Goal: Task Accomplishment & Management: Complete application form

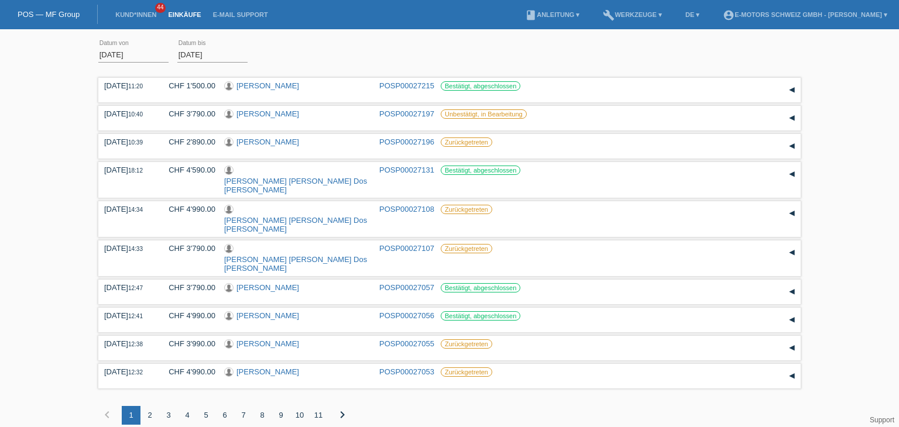
click at [193, 8] on li "Einkäufe" at bounding box center [184, 15] width 44 height 30
click at [192, 12] on link "Einkäufe" at bounding box center [184, 14] width 44 height 7
click at [123, 17] on link "Kund*innen" at bounding box center [135, 14] width 53 height 7
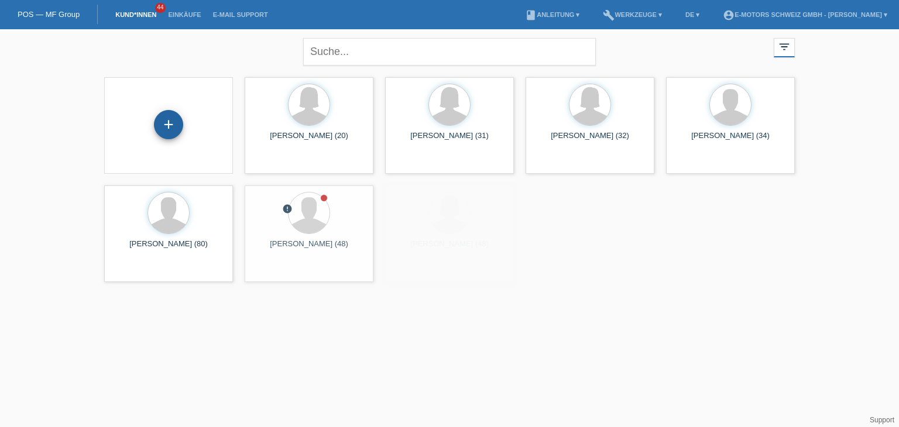
click at [167, 122] on div "+" at bounding box center [168, 124] width 29 height 29
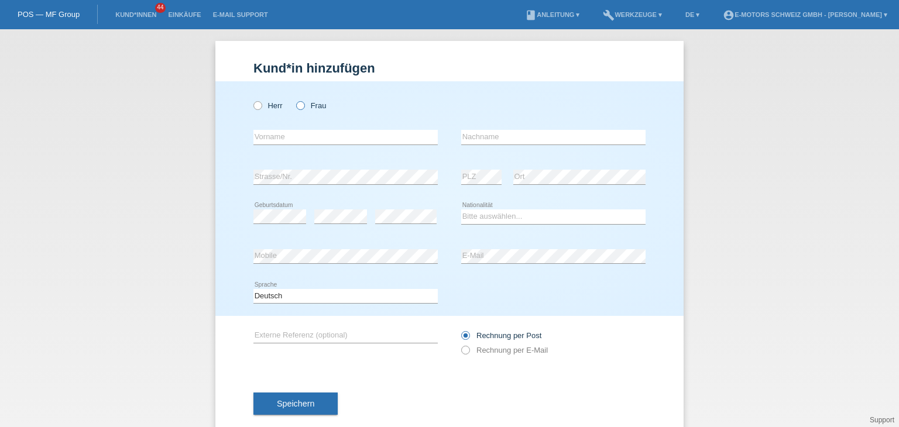
click at [294, 100] on icon at bounding box center [294, 100] width 0 height 0
click at [297, 109] on input "Frau" at bounding box center [300, 105] width 8 height 8
radio input "true"
click at [300, 136] on input "text" at bounding box center [345, 137] width 184 height 15
type input "Bhavna"
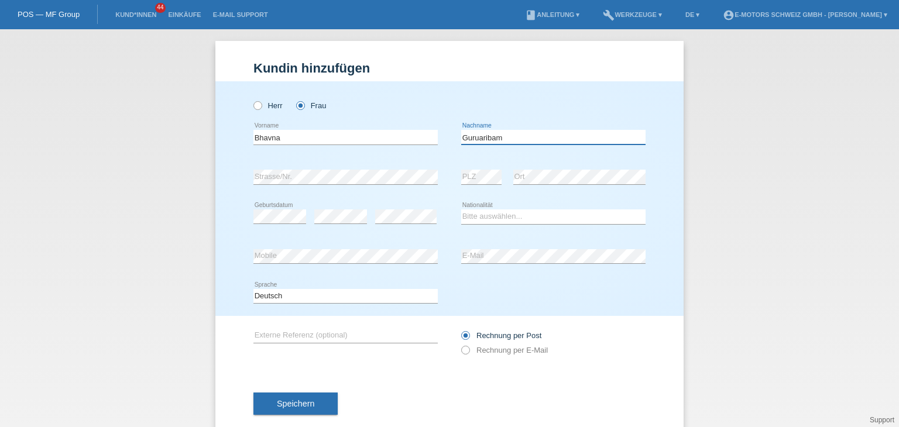
type input "Guruaribam"
click at [506, 218] on select "Bitte auswählen... Schweiz Deutschland Liechtenstein Österreich ------------ Af…" at bounding box center [553, 217] width 184 height 14
click at [412, 235] on div "error" at bounding box center [405, 217] width 61 height 40
click at [473, 221] on select "Bitte auswählen... Schweiz Deutschland Liechtenstein Österreich ------------ Af…" at bounding box center [553, 217] width 184 height 14
select select "IN"
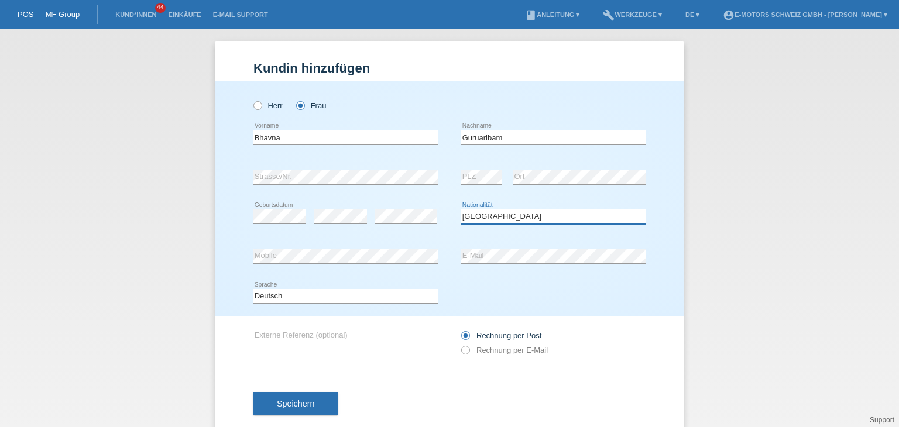
click at [461, 210] on select "Bitte auswählen... Schweiz Deutschland Liechtenstein Österreich ------------ Af…" at bounding box center [553, 217] width 184 height 14
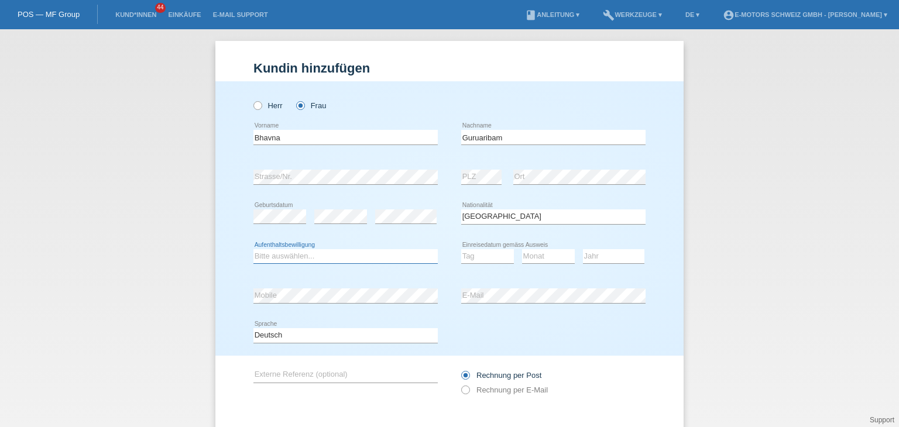
click at [314, 256] on select "Bitte auswählen... C B B - Flüchtlingsstatus Andere" at bounding box center [345, 256] width 184 height 14
select select "C"
click at [253, 249] on select "Bitte auswählen... C B B - Flüchtlingsstatus Andere" at bounding box center [345, 256] width 184 height 14
click at [464, 257] on select "Tag 01 02 03 04 05 06 07 08 09 10 11" at bounding box center [487, 256] width 53 height 14
select select "25"
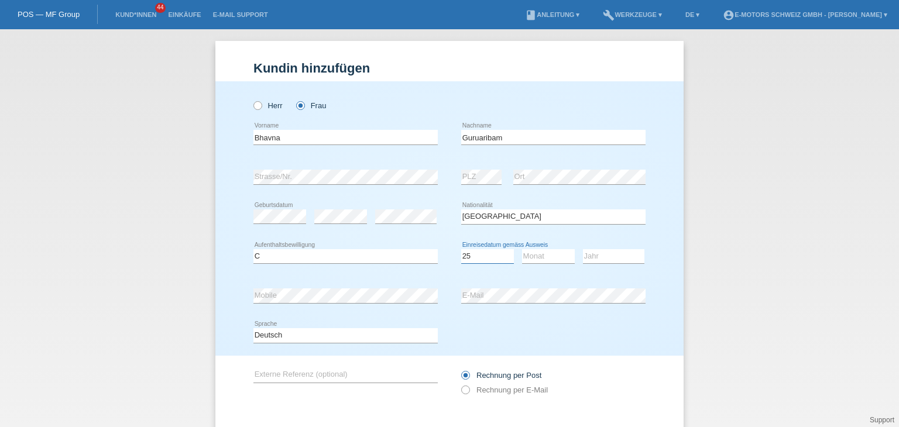
click at [461, 249] on select "Tag 01 02 03 04 05 06 07 08 09 10 11" at bounding box center [487, 256] width 53 height 14
click at [536, 255] on select "Monat 01 02 03 04 05 06 07 08 09 10 11" at bounding box center [548, 256] width 53 height 14
select select "06"
click at [522, 249] on select "Monat 01 02 03 04 05 06 07 08 09 10 11" at bounding box center [548, 256] width 53 height 14
click at [598, 260] on select "Jahr 2025 2024 2023 2022 2021 2020 2019 2018 2017 2016 2015 2014 2013 2012 2011…" at bounding box center [613, 256] width 61 height 14
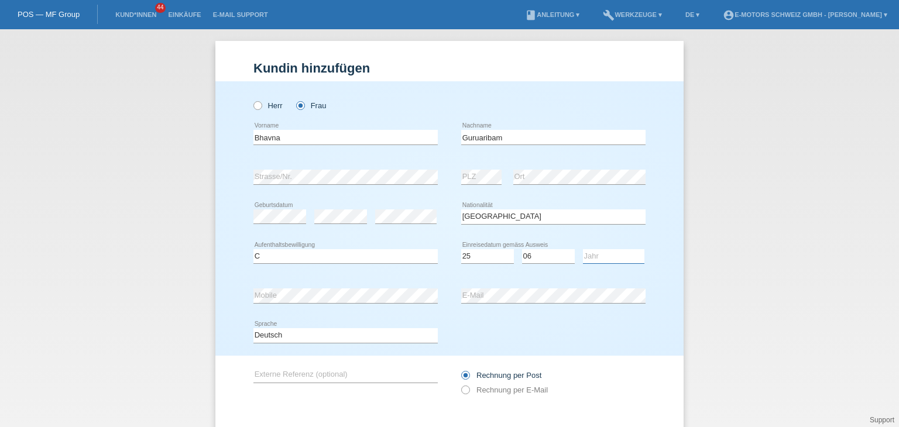
select select "2015"
click at [583, 249] on select "Jahr 2025 2024 2023 2022 2021 2020 2019 2018 2017 2016 2015 2014 2013 2012 2011…" at bounding box center [613, 256] width 61 height 14
click at [554, 338] on div "Deutsch Français Italiano English error Sprache" at bounding box center [449, 336] width 392 height 40
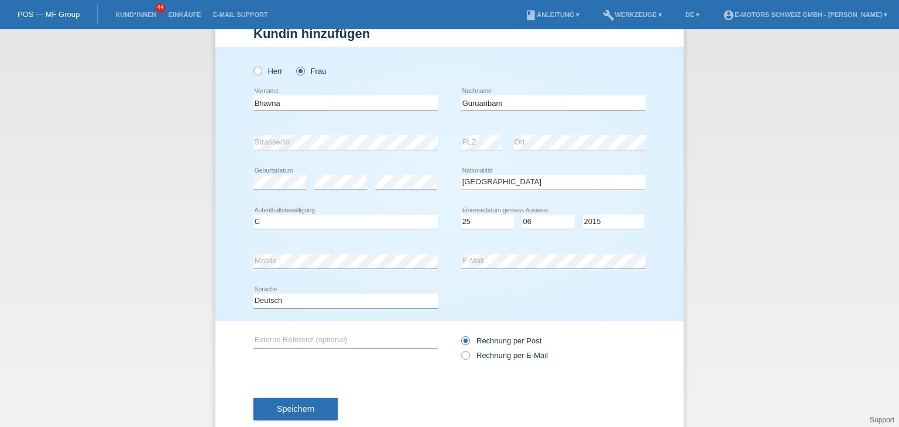
scroll to position [61, 0]
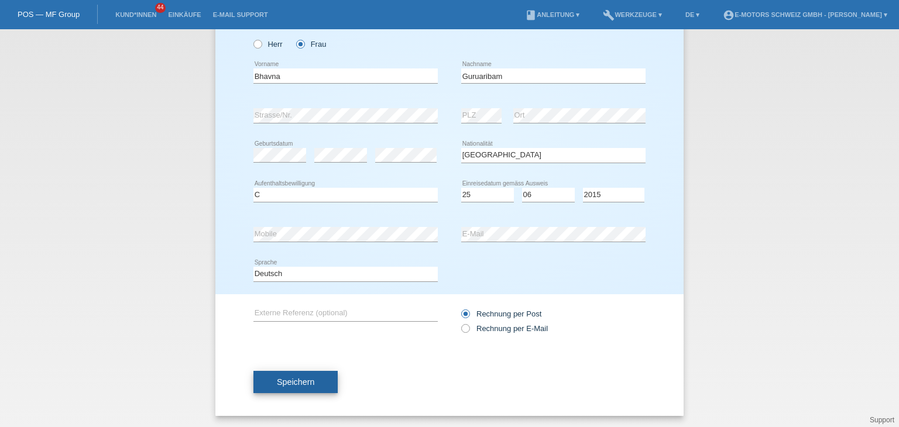
click at [295, 375] on button "Speichern" at bounding box center [295, 382] width 84 height 22
click at [301, 383] on span "Speichern" at bounding box center [295, 382] width 37 height 9
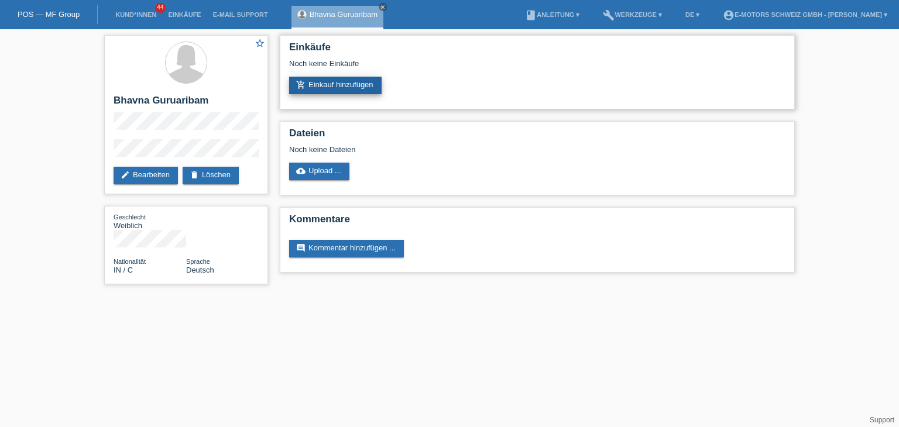
click at [325, 88] on link "add_shopping_cart Einkauf hinzufügen" at bounding box center [335, 86] width 92 height 18
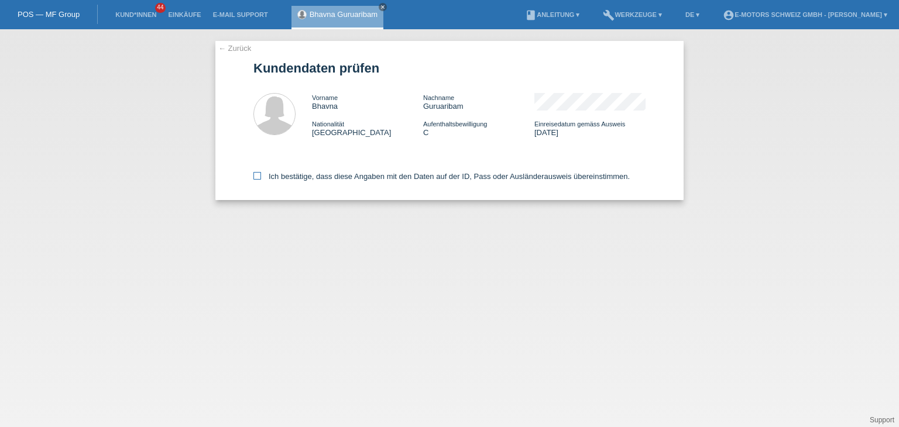
click at [255, 174] on icon at bounding box center [257, 176] width 8 height 8
click at [255, 174] on input "Ich bestätige, dass diese Angaben mit den Daten auf der ID, Pass oder Ausländer…" at bounding box center [257, 176] width 8 height 8
checkbox input "true"
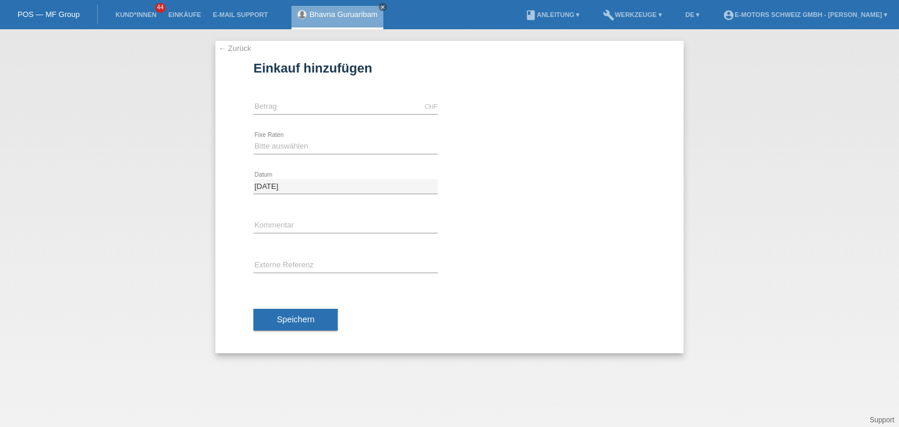
click at [281, 97] on div "CHF error [GEOGRAPHIC_DATA]" at bounding box center [345, 107] width 184 height 40
drag, startPoint x: 280, startPoint y: 109, endPoint x: 325, endPoint y: 109, distance: 44.5
click at [280, 109] on input "text" at bounding box center [345, 107] width 184 height 15
type input "2"
type input "4000.00"
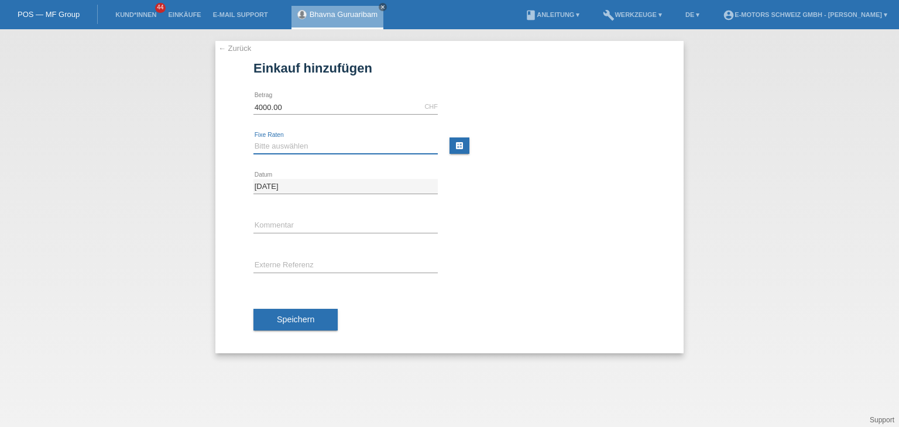
click at [268, 147] on select "Bitte auswählen 12 Raten 24 Raten 36 Raten 48 Raten" at bounding box center [345, 146] width 184 height 14
select select "214"
click at [253, 139] on select "Bitte auswählen 12 Raten 24 Raten 36 Raten 48 Raten" at bounding box center [345, 146] width 184 height 14
click at [280, 229] on input "text" at bounding box center [345, 226] width 184 height 15
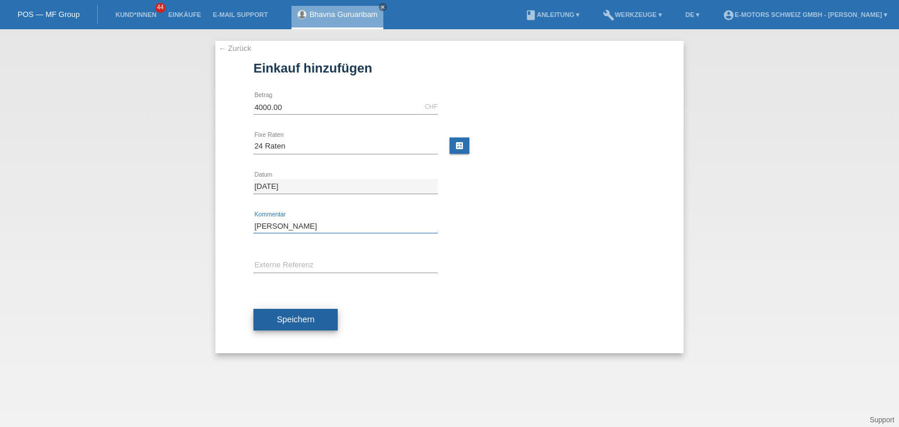
type input "[PERSON_NAME]"
click at [272, 324] on button "Speichern" at bounding box center [295, 320] width 84 height 22
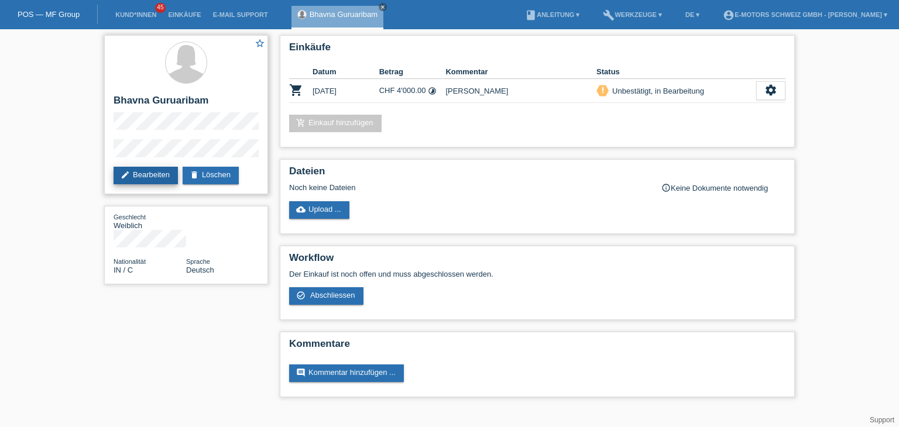
click at [147, 181] on link "edit Bearbeiten" at bounding box center [146, 176] width 64 height 18
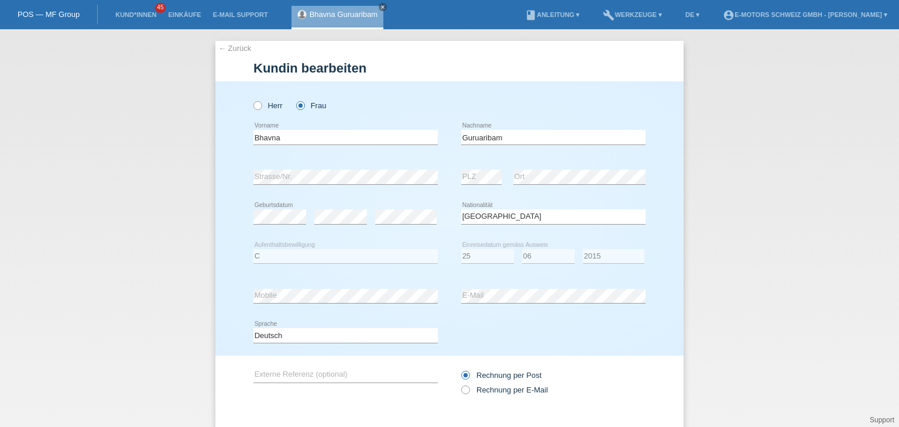
select select "IN"
select select "C"
select select "25"
select select "06"
select select "2015"
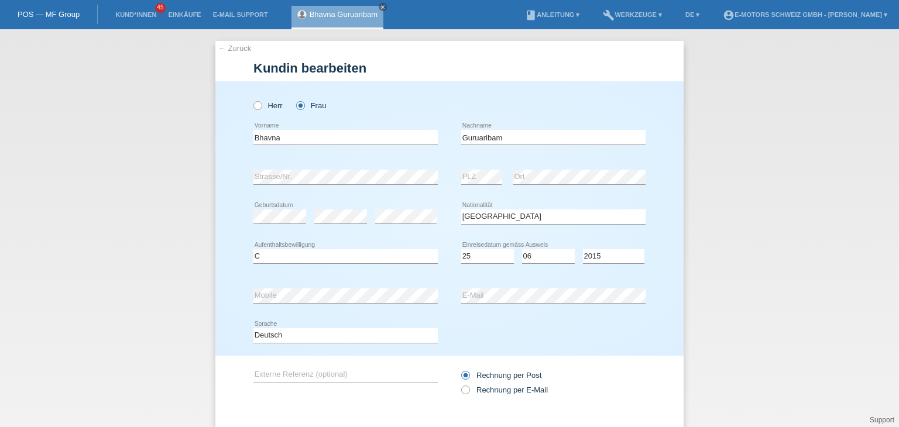
scroll to position [61, 0]
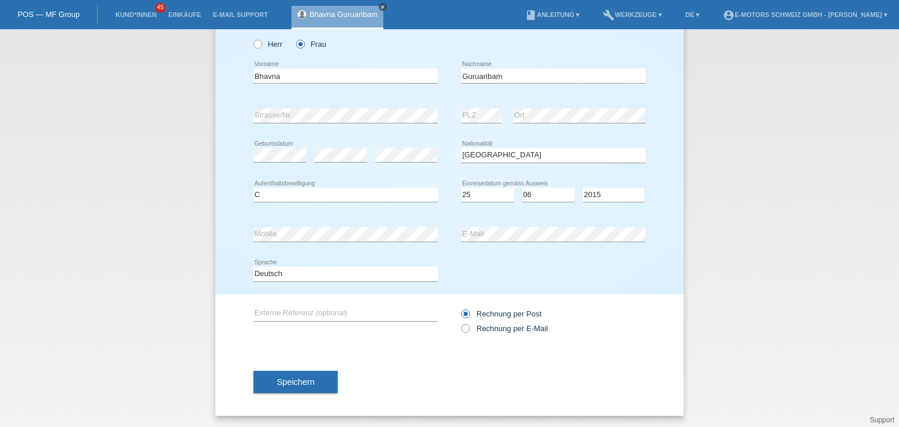
click at [384, 8] on icon "close" at bounding box center [383, 7] width 6 height 6
click at [196, 18] on link "Einkäufe" at bounding box center [184, 14] width 44 height 7
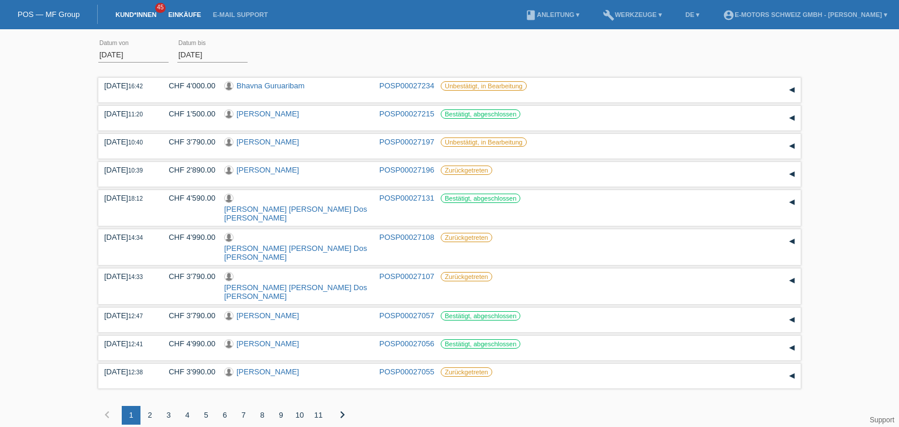
click at [136, 16] on link "Kund*innen" at bounding box center [135, 14] width 53 height 7
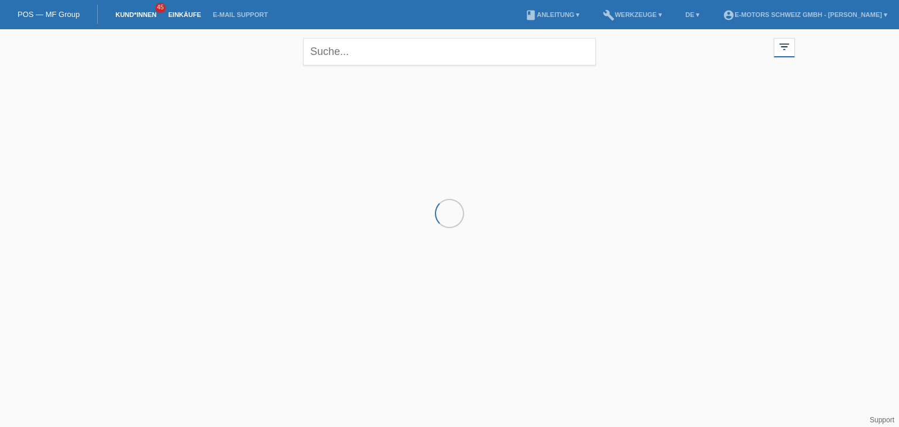
click at [191, 17] on link "Einkäufe" at bounding box center [184, 14] width 44 height 7
click at [139, 18] on link "Kund*innen" at bounding box center [135, 14] width 53 height 7
click at [140, 17] on link "Kund*innen" at bounding box center [135, 14] width 53 height 7
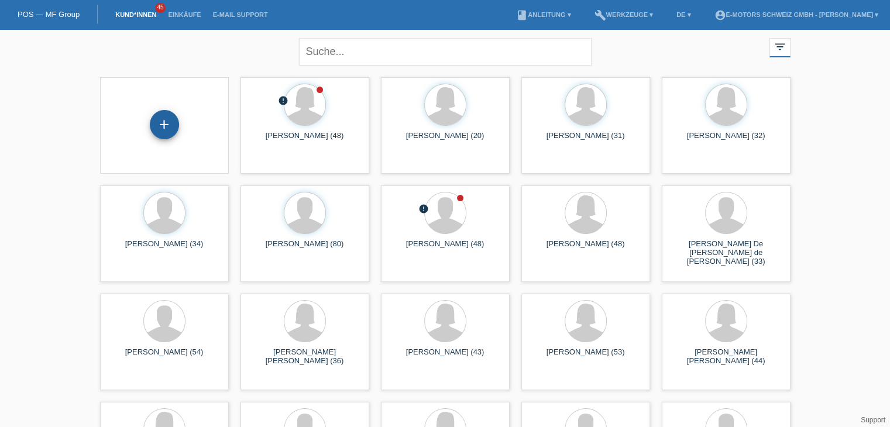
click at [173, 129] on div "+" at bounding box center [164, 124] width 29 height 29
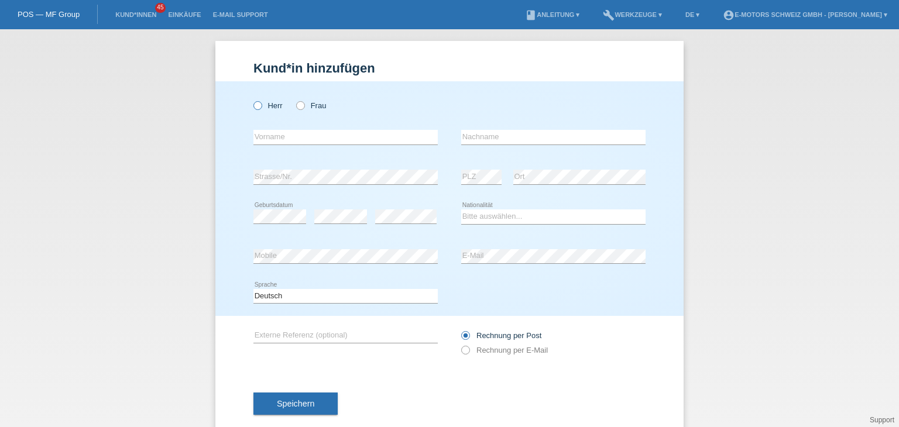
click at [252, 100] on icon at bounding box center [252, 100] width 0 height 0
click at [255, 106] on input "Herr" at bounding box center [257, 105] width 8 height 8
radio input "true"
drag, startPoint x: 271, startPoint y: 137, endPoint x: 311, endPoint y: 144, distance: 41.0
click at [271, 137] on input "text" at bounding box center [345, 137] width 184 height 15
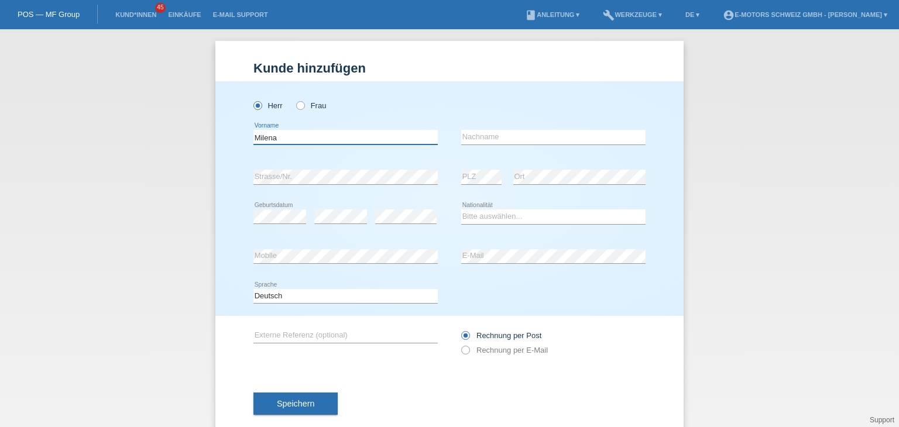
type input "Milena"
type input "Amstutz"
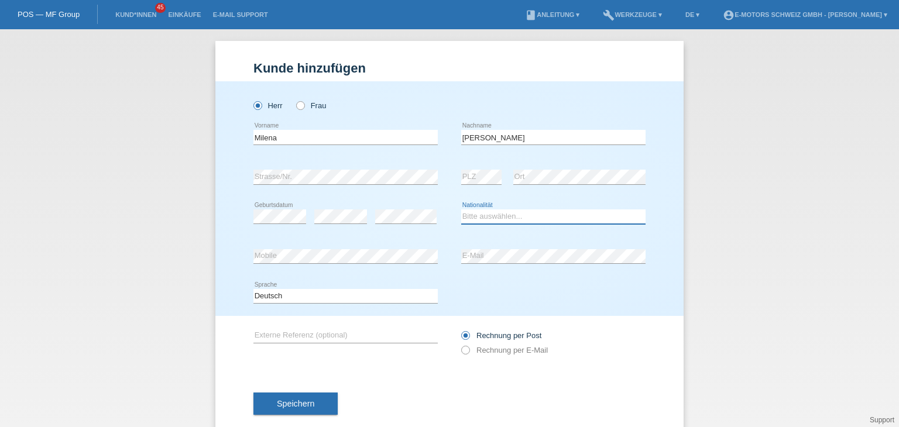
click at [490, 222] on select "Bitte auswählen... Schweiz Deutschland Liechtenstein Österreich ------------ Af…" at bounding box center [553, 217] width 184 height 14
select select "CH"
click at [461, 210] on select "Bitte auswählen... Schweiz Deutschland Liechtenstein Österreich ------------ Af…" at bounding box center [553, 217] width 184 height 14
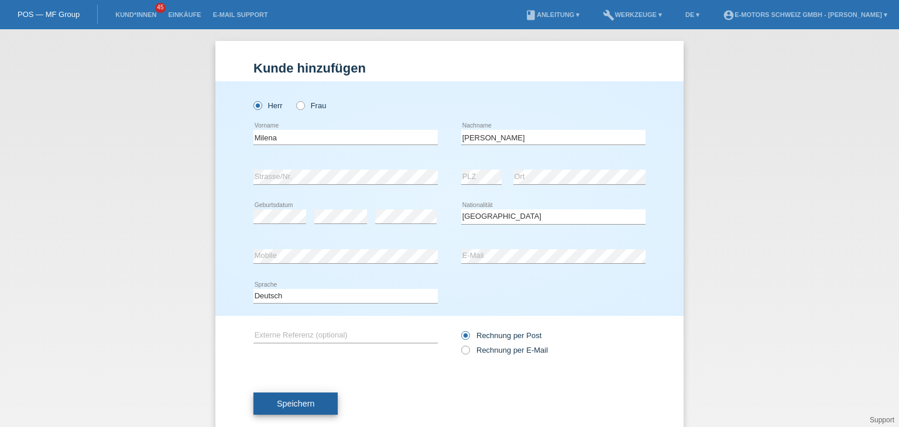
click at [270, 405] on button "Speichern" at bounding box center [295, 404] width 84 height 22
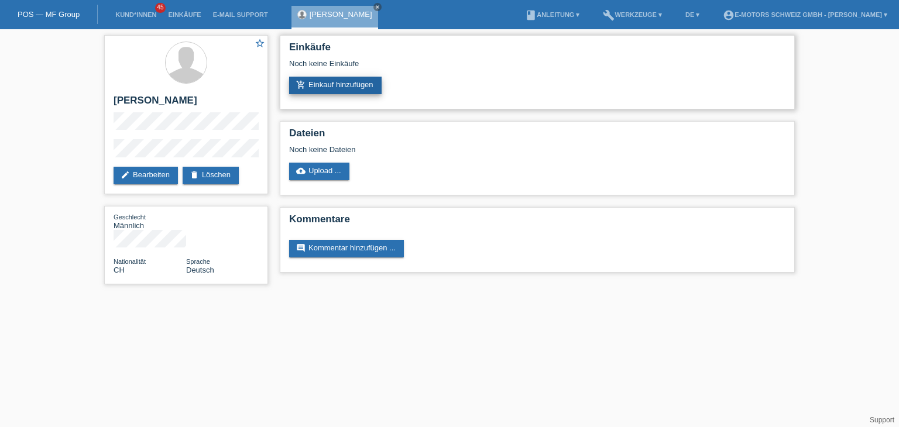
click at [328, 84] on link "add_shopping_cart Einkauf hinzufügen" at bounding box center [335, 86] width 92 height 18
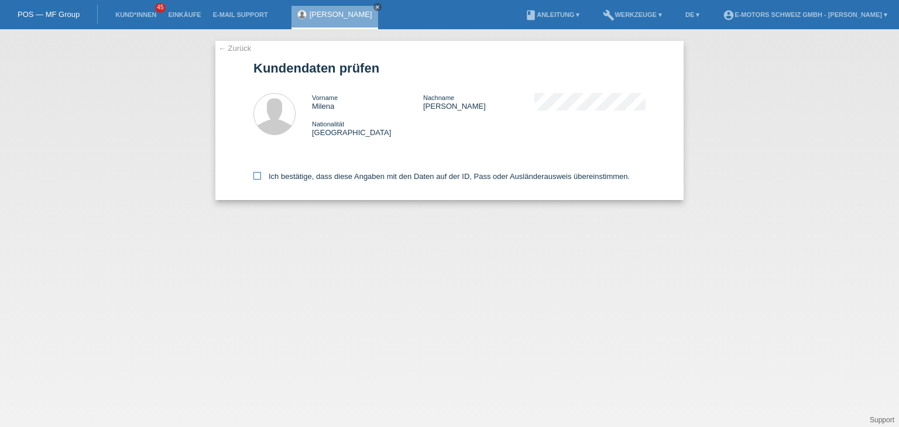
click at [255, 177] on icon at bounding box center [257, 176] width 8 height 8
click at [255, 177] on input "Ich bestätige, dass diese Angaben mit den Daten auf der ID, Pass oder Ausländer…" at bounding box center [257, 176] width 8 height 8
checkbox input "true"
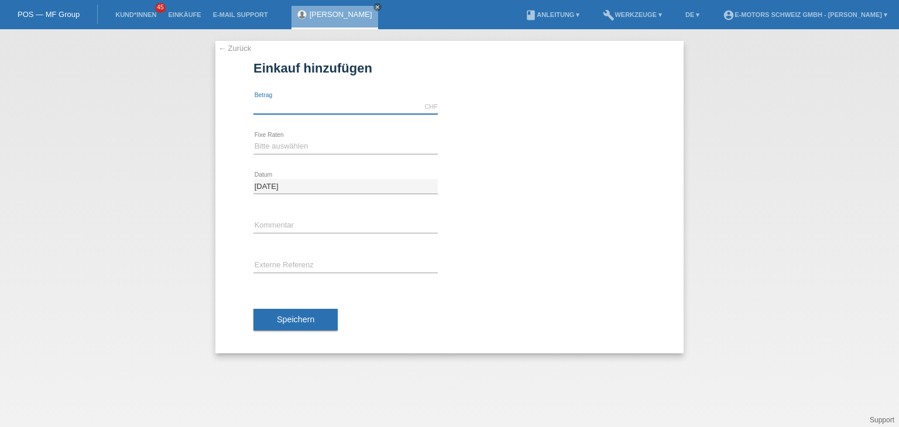
click at [301, 108] on input "text" at bounding box center [345, 107] width 184 height 15
type input "5"
type input "3"
type input "4000.00"
click at [265, 150] on select "Bitte auswählen 12 Raten 24 Raten 36 Raten 48 Raten" at bounding box center [345, 146] width 184 height 14
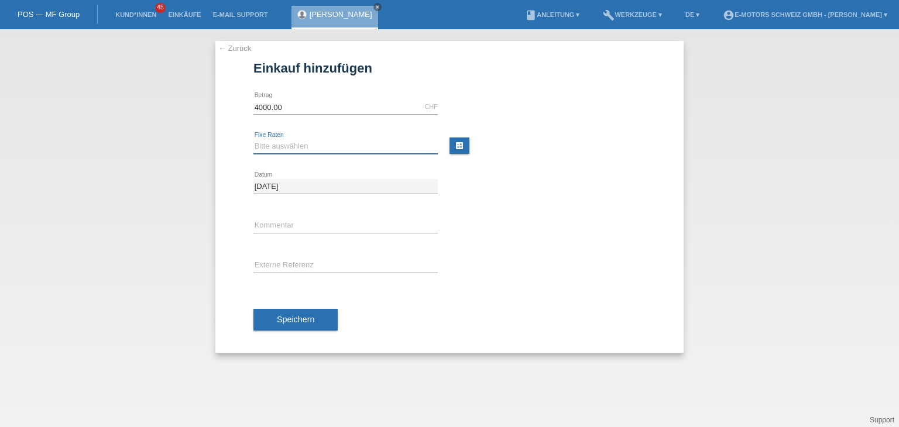
select select "214"
click at [253, 139] on select "Bitte auswählen 12 Raten 24 Raten 36 Raten 48 Raten" at bounding box center [345, 146] width 184 height 14
click at [279, 223] on input "text" at bounding box center [345, 226] width 184 height 15
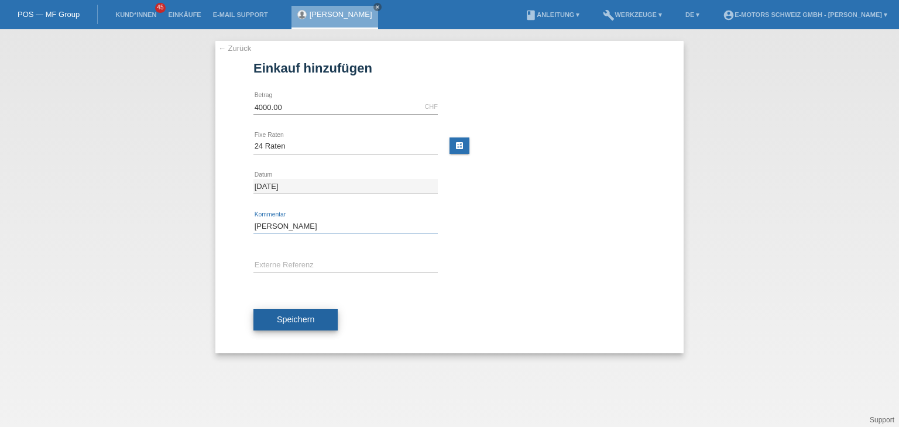
type input "Philippe"
click at [290, 323] on span "Speichern" at bounding box center [295, 319] width 37 height 9
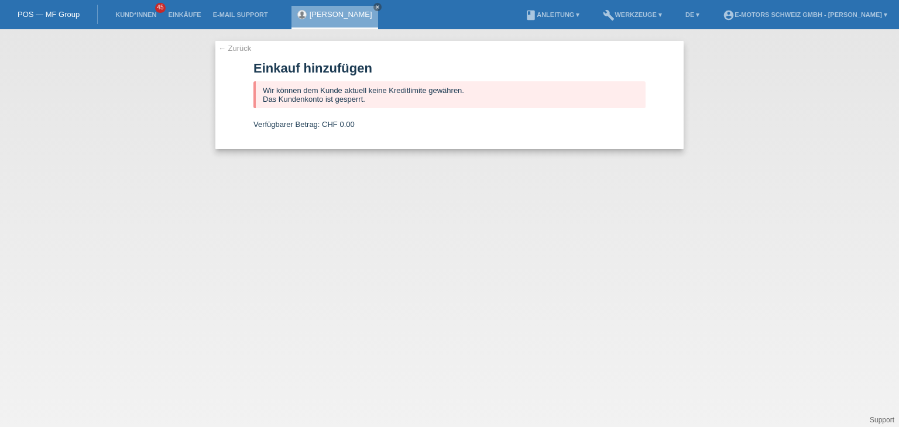
click at [236, 48] on link "← Zurück" at bounding box center [234, 48] width 33 height 9
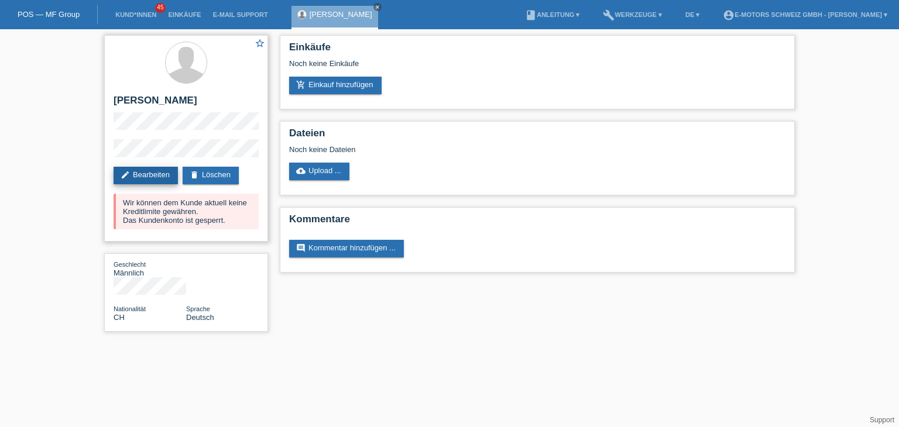
click at [142, 174] on link "edit Bearbeiten" at bounding box center [146, 176] width 64 height 18
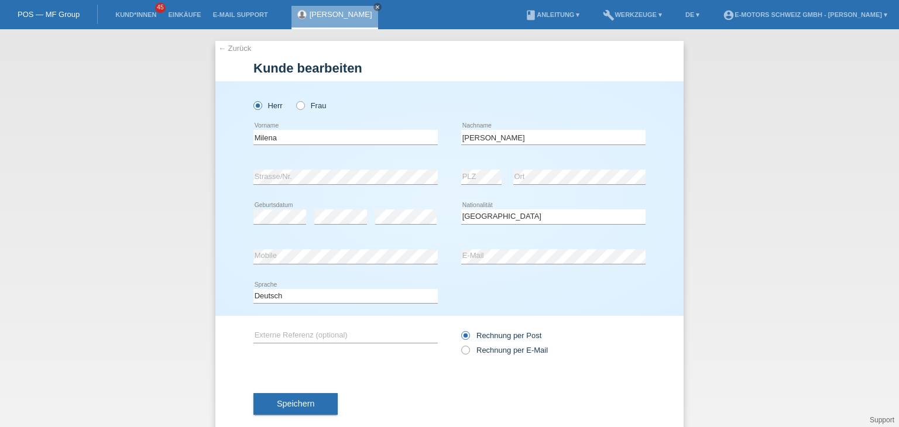
select select "CH"
click at [335, 251] on div "error Mobile error E-Mail" at bounding box center [449, 257] width 392 height 40
click at [307, 411] on button "Speichern" at bounding box center [295, 404] width 84 height 22
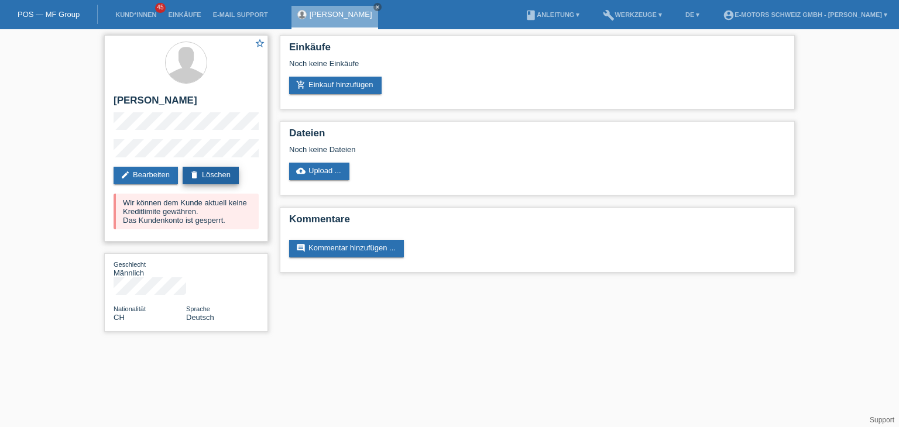
click at [228, 178] on link "delete Löschen" at bounding box center [211, 176] width 56 height 18
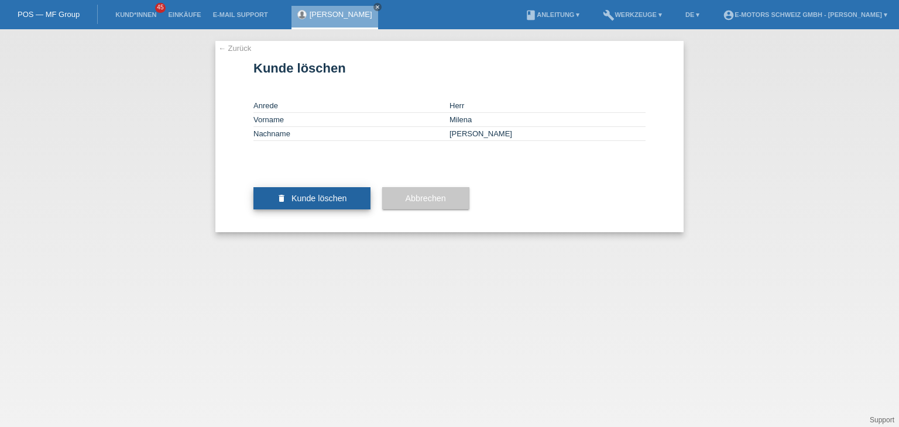
click at [305, 203] on span "Kunde löschen" at bounding box center [319, 198] width 56 height 9
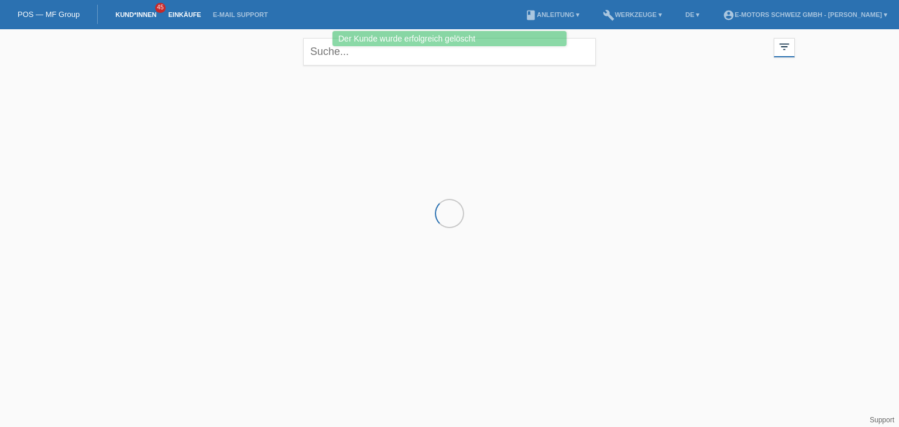
click at [186, 17] on link "Einkäufe" at bounding box center [184, 14] width 44 height 7
click at [129, 16] on link "Kund*innen" at bounding box center [135, 14] width 53 height 7
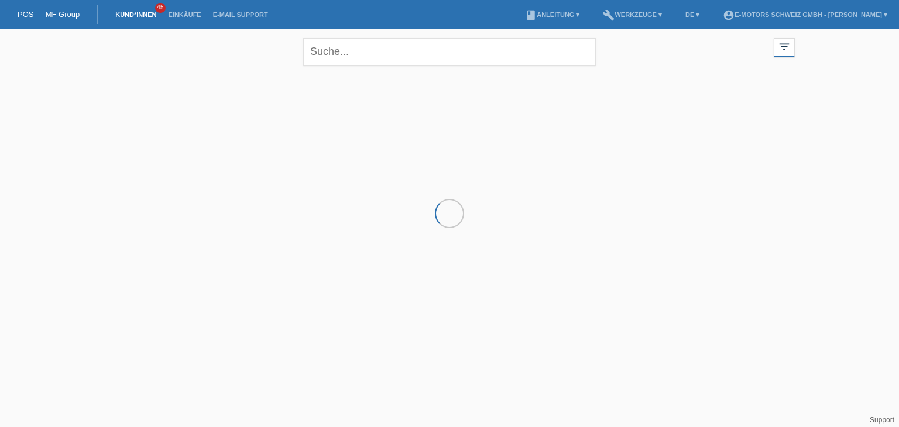
click at [131, 10] on li "Kund*innen 45" at bounding box center [135, 15] width 53 height 30
click at [130, 16] on link "Kund*innen" at bounding box center [135, 14] width 53 height 7
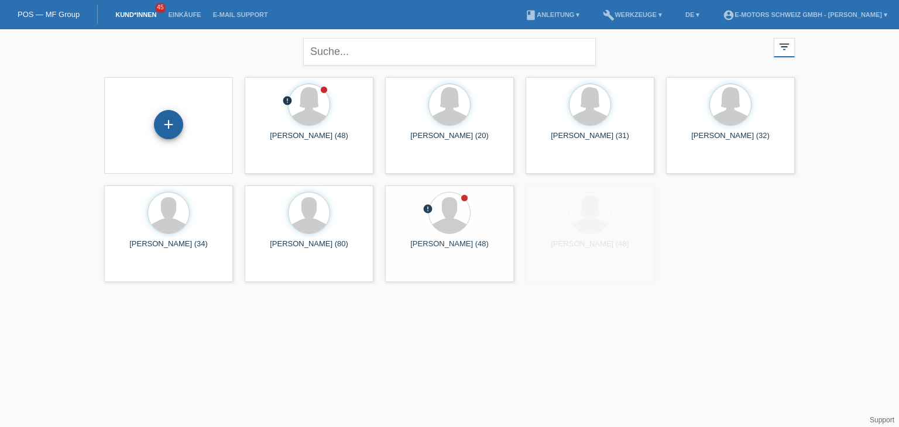
click at [169, 121] on div "+" at bounding box center [168, 124] width 29 height 29
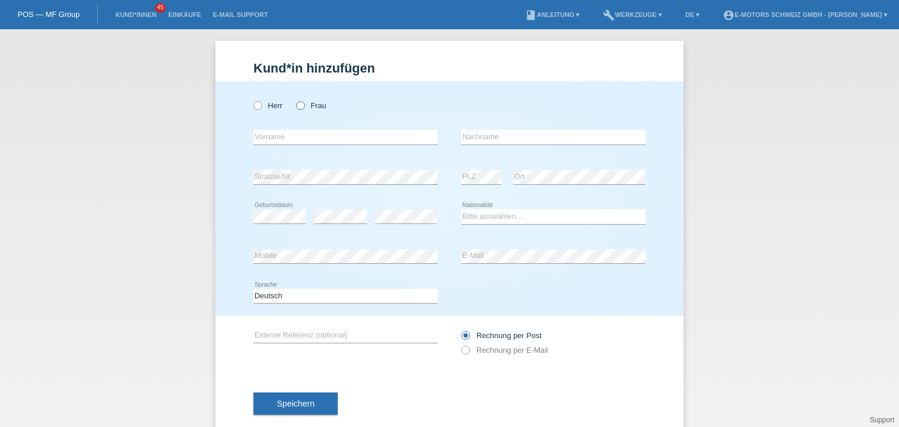
click at [294, 100] on icon at bounding box center [294, 100] width 0 height 0
click at [296, 107] on input "Frau" at bounding box center [300, 105] width 8 height 8
radio input "true"
click at [290, 129] on div "error Vorname" at bounding box center [345, 138] width 184 height 40
click at [293, 136] on input "text" at bounding box center [345, 137] width 184 height 15
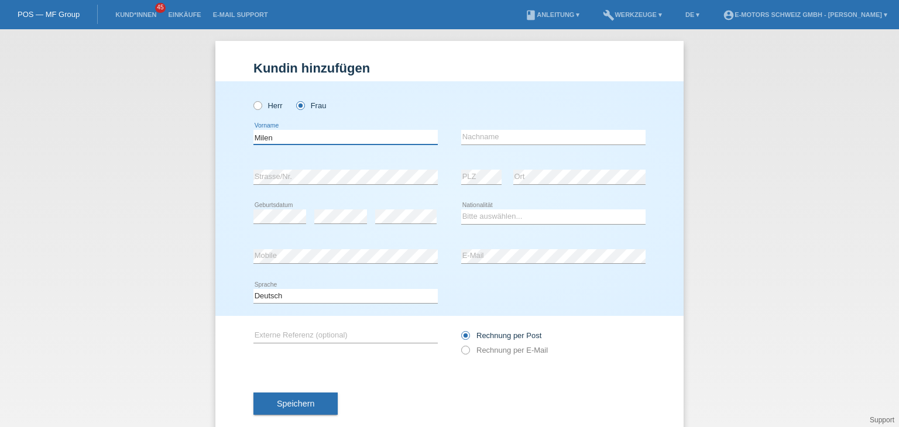
type input "Milena"
drag, startPoint x: 501, startPoint y: 129, endPoint x: 505, endPoint y: 134, distance: 6.2
click at [503, 131] on div "error Nachname" at bounding box center [553, 138] width 184 height 40
click at [510, 141] on input "text" at bounding box center [553, 137] width 184 height 15
type input "Amstutz"
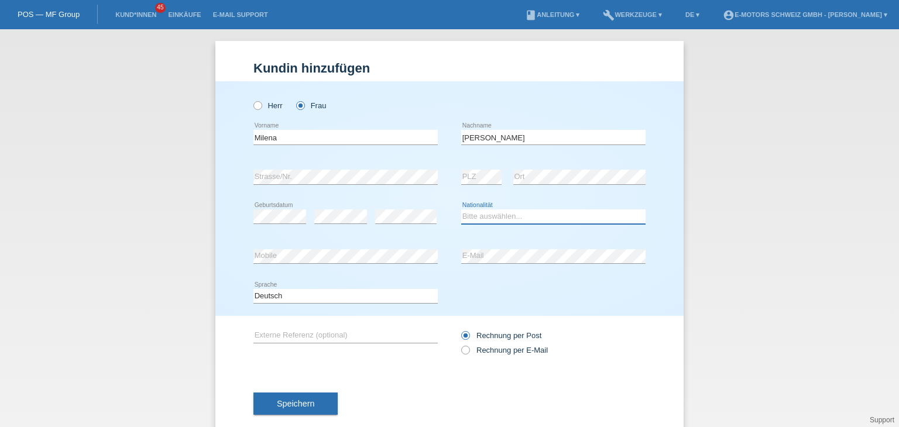
click at [492, 218] on select "Bitte auswählen... Schweiz Deutschland Liechtenstein Österreich ------------ Af…" at bounding box center [553, 217] width 184 height 14
select select "CH"
click at [461, 210] on select "Bitte auswählen... Schweiz Deutschland Liechtenstein Österreich ------------ Af…" at bounding box center [553, 217] width 184 height 14
click at [349, 264] on div "error Mobile error E-Mail" at bounding box center [449, 257] width 392 height 40
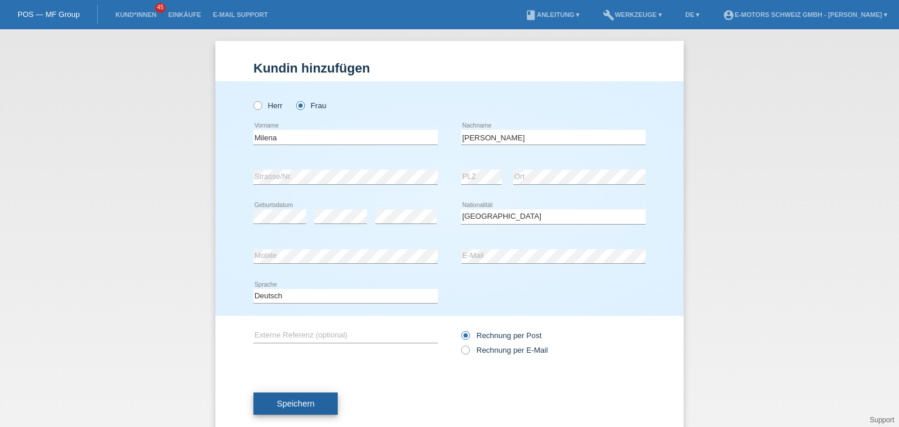
click at [313, 410] on button "Speichern" at bounding box center [295, 404] width 84 height 22
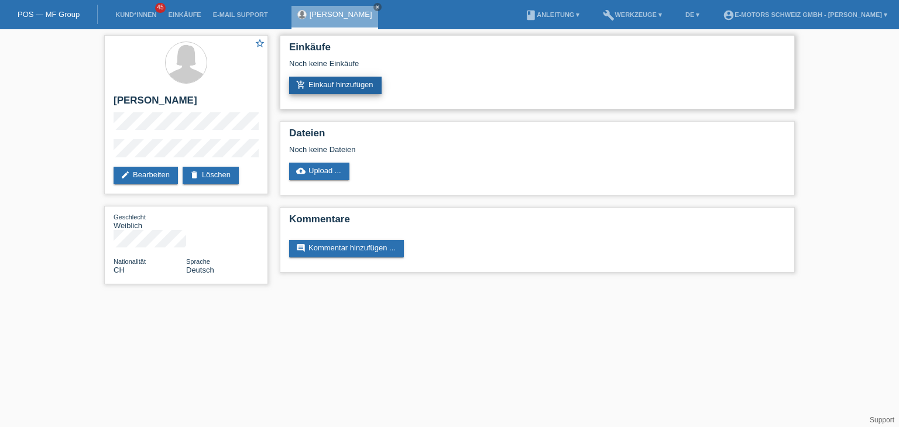
click at [352, 90] on link "add_shopping_cart Einkauf hinzufügen" at bounding box center [335, 86] width 92 height 18
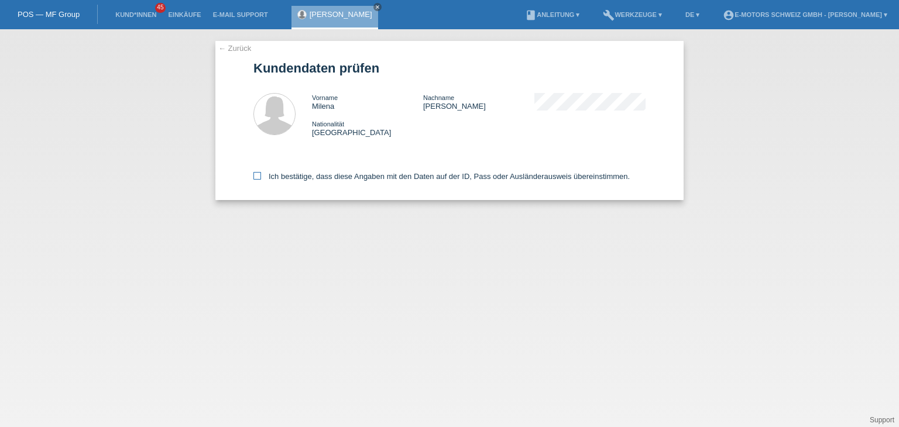
click at [256, 177] on icon at bounding box center [257, 176] width 8 height 8
click at [256, 177] on input "Ich bestätige, dass diese Angaben mit den Daten auf der ID, Pass oder Ausländer…" at bounding box center [257, 176] width 8 height 8
checkbox input "true"
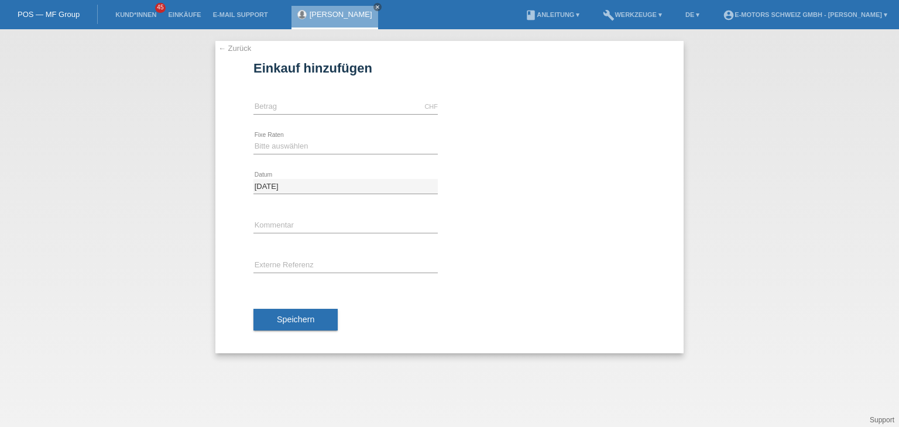
click at [313, 92] on div "CHF error [GEOGRAPHIC_DATA]" at bounding box center [345, 107] width 184 height 40
click at [314, 105] on input "text" at bounding box center [345, 107] width 184 height 15
type input "4"
type input "3990.00"
click at [297, 145] on select "Bitte auswählen 12 Raten 24 Raten 36 Raten 48 Raten" at bounding box center [345, 146] width 184 height 14
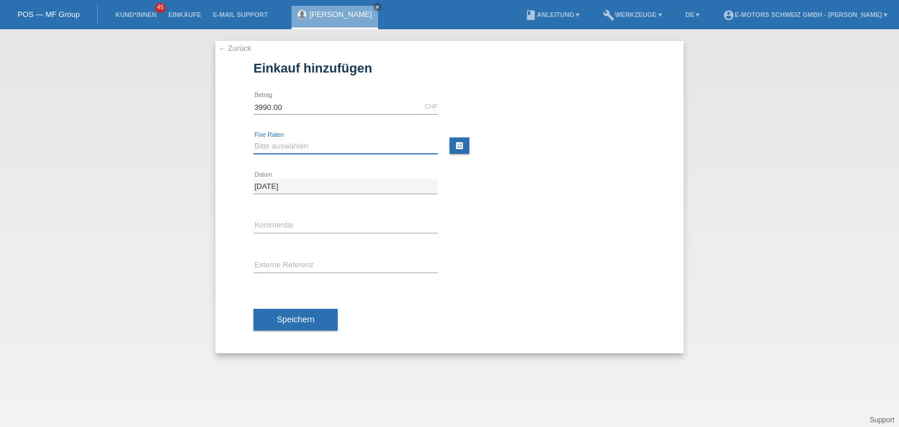
select select "214"
click at [253, 139] on select "Bitte auswählen 12 Raten 24 Raten 36 Raten 48 Raten" at bounding box center [345, 146] width 184 height 14
drag, startPoint x: 283, startPoint y: 224, endPoint x: 287, endPoint y: 219, distance: 6.7
click at [285, 223] on input "text" at bounding box center [345, 226] width 184 height 15
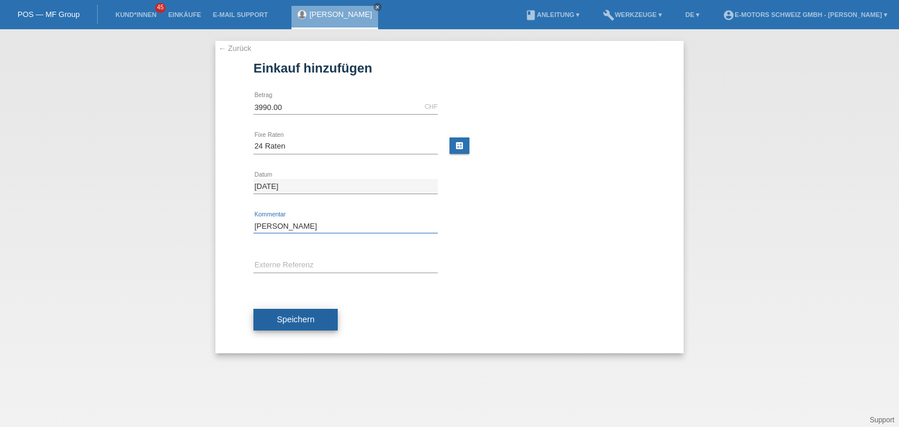
type input "[PERSON_NAME]"
click at [275, 329] on button "Speichern" at bounding box center [295, 320] width 84 height 22
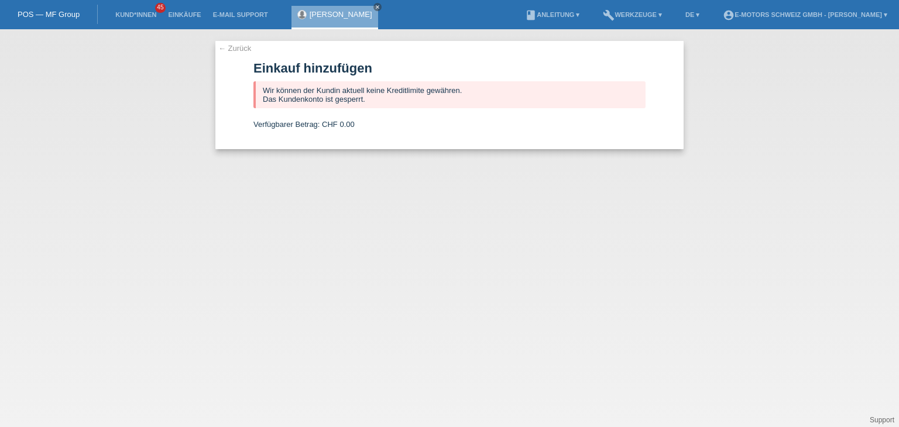
click at [197, 22] on li "Einkäufe" at bounding box center [184, 15] width 44 height 30
click at [196, 9] on li "Einkäufe" at bounding box center [184, 15] width 44 height 30
click at [174, 19] on li "Einkäufe" at bounding box center [184, 15] width 44 height 30
click at [171, 10] on li "Einkäufe" at bounding box center [184, 15] width 44 height 30
click at [172, 13] on li "Einkäufe" at bounding box center [184, 15] width 44 height 30
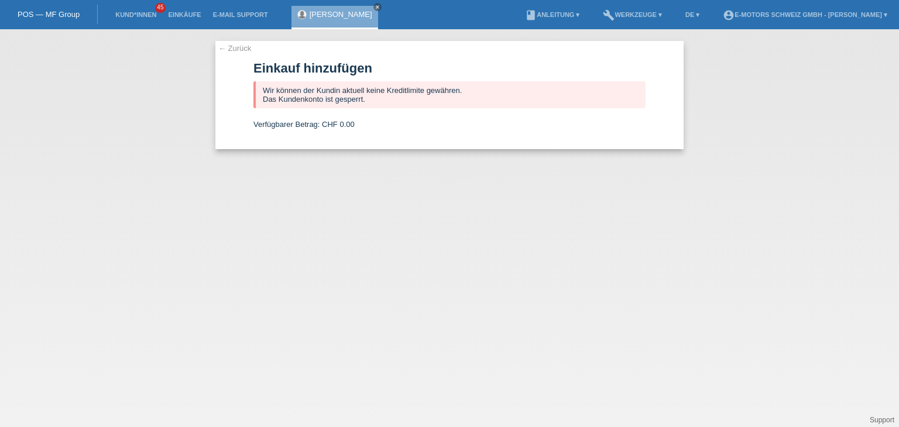
click at [243, 51] on link "← Zurück" at bounding box center [234, 48] width 33 height 9
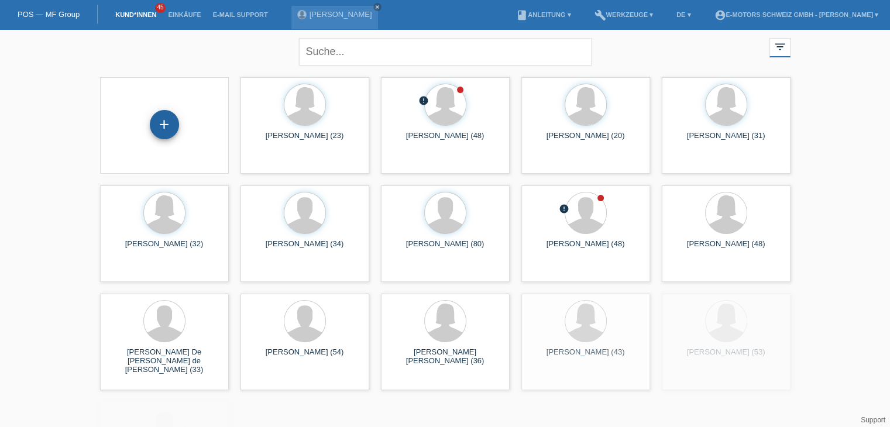
click at [177, 126] on div "+" at bounding box center [164, 125] width 28 height 20
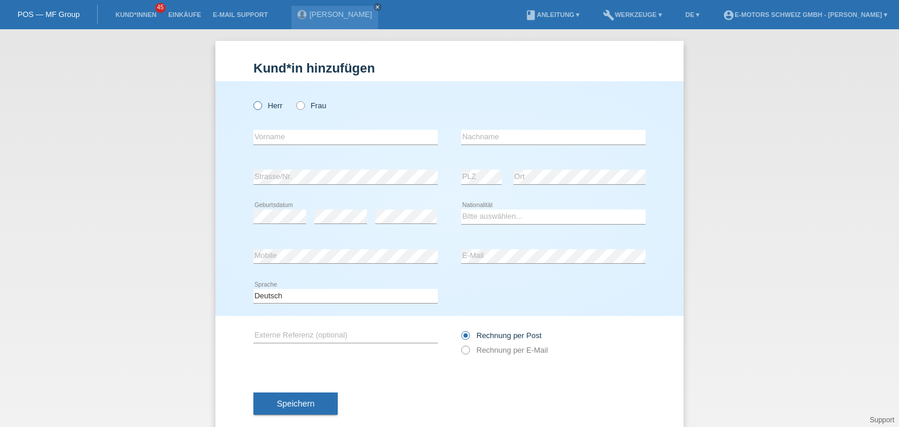
click at [252, 100] on icon at bounding box center [252, 100] width 0 height 0
click at [255, 109] on input "Herr" at bounding box center [257, 105] width 8 height 8
radio input "true"
click at [266, 135] on input "text" at bounding box center [345, 137] width 184 height 15
type input "Zoltan"
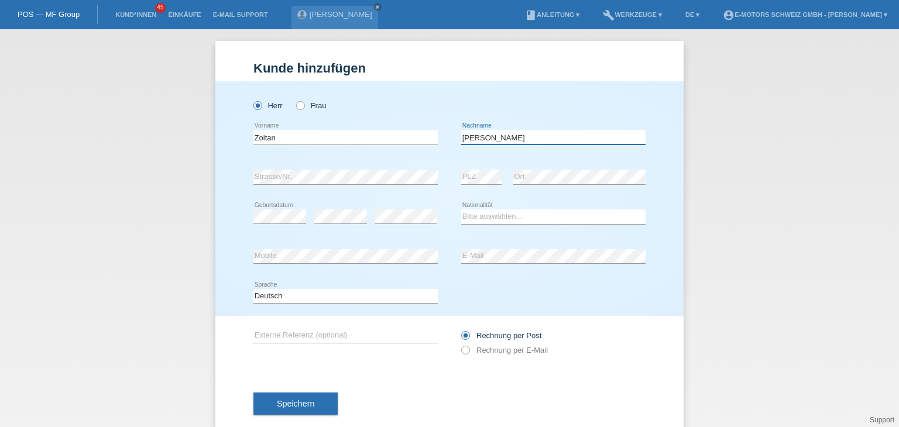
type input "Nagy"
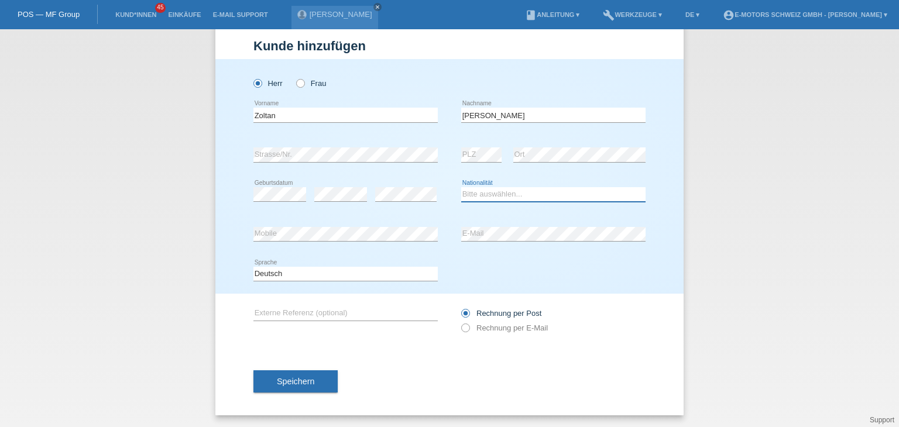
click at [485, 197] on select "Bitte auswählen... Schweiz Deutschland Liechtenstein Österreich ------------ Af…" at bounding box center [553, 194] width 184 height 14
select select "HU"
click at [461, 187] on select "Bitte auswählen... Schweiz Deutschland Liechtenstein Österreich ------------ Af…" at bounding box center [553, 194] width 184 height 14
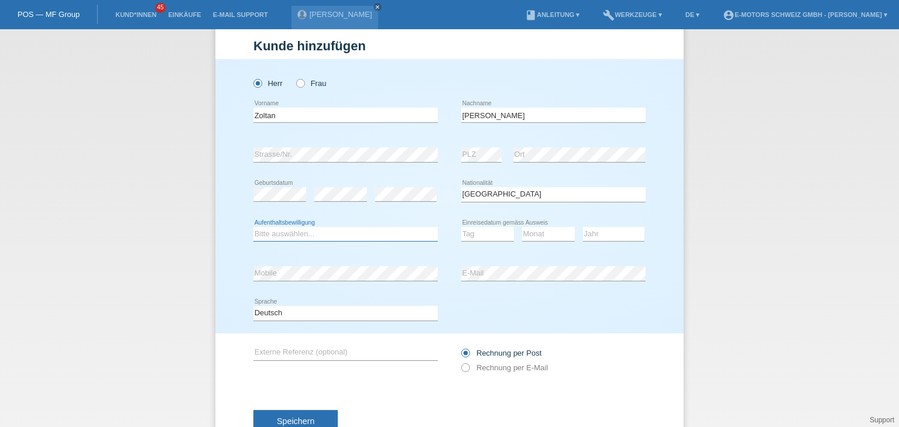
click at [317, 229] on select "Bitte auswählen... C B B - Flüchtlingsstatus Andere" at bounding box center [345, 234] width 184 height 14
select select "B"
click at [253, 227] on select "Bitte auswählen... C B B - Flüchtlingsstatus Andere" at bounding box center [345, 234] width 184 height 14
click at [474, 234] on select "Tag 01 02 03 04 05 06 07 08 09 10 11" at bounding box center [487, 234] width 53 height 14
select select "20"
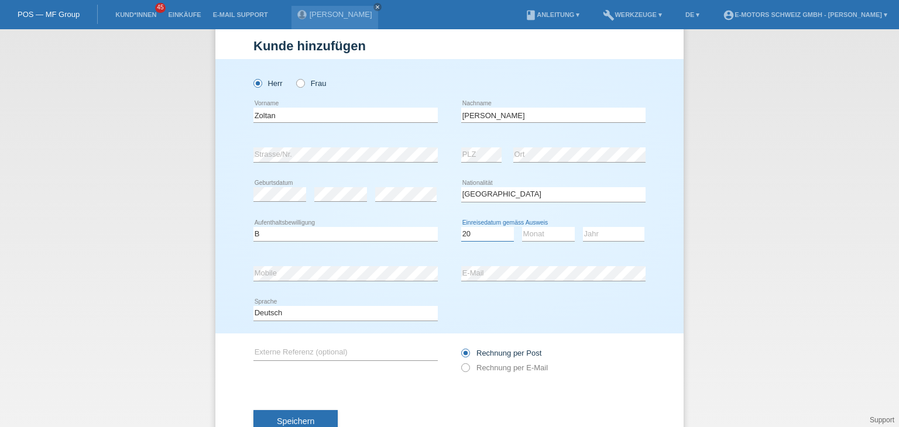
click at [461, 227] on select "Tag 01 02 03 04 05 06 07 08 09 10 11" at bounding box center [487, 234] width 53 height 14
click at [538, 238] on select "Monat 01 02 03 04 05 06 07 08 09 10 11" at bounding box center [548, 234] width 53 height 14
select select "06"
click at [522, 227] on select "Monat 01 02 03 04 05 06 07 08 09 10 11" at bounding box center [548, 234] width 53 height 14
click at [605, 235] on select "Jahr 2025 2024 2023 2022 2021 2020 2019 2018 2017 2016 2015 2014 2013 2012 2011…" at bounding box center [613, 234] width 61 height 14
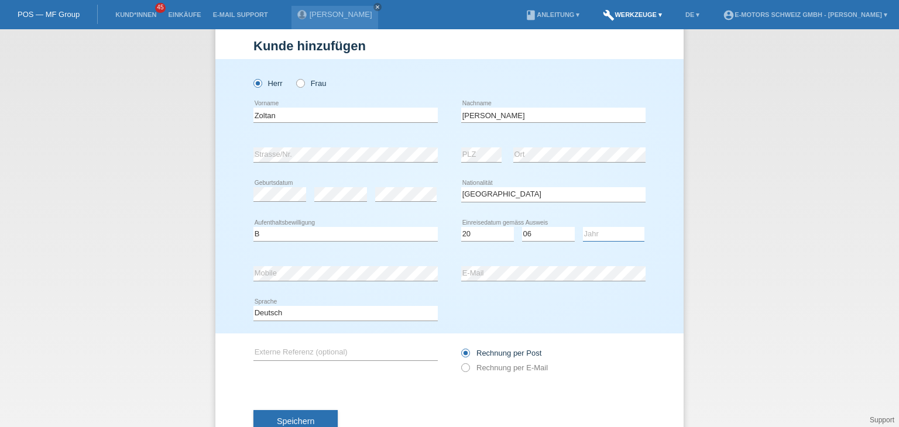
select select "2022"
click at [583, 227] on select "Jahr 2025 2024 2023 2022 2021 2020 2019 2018 2017 2016 2015 2014 2013 2012 2011…" at bounding box center [613, 234] width 61 height 14
drag, startPoint x: 273, startPoint y: 417, endPoint x: 294, endPoint y: 411, distance: 22.4
click at [277, 417] on span "Speichern" at bounding box center [295, 421] width 37 height 9
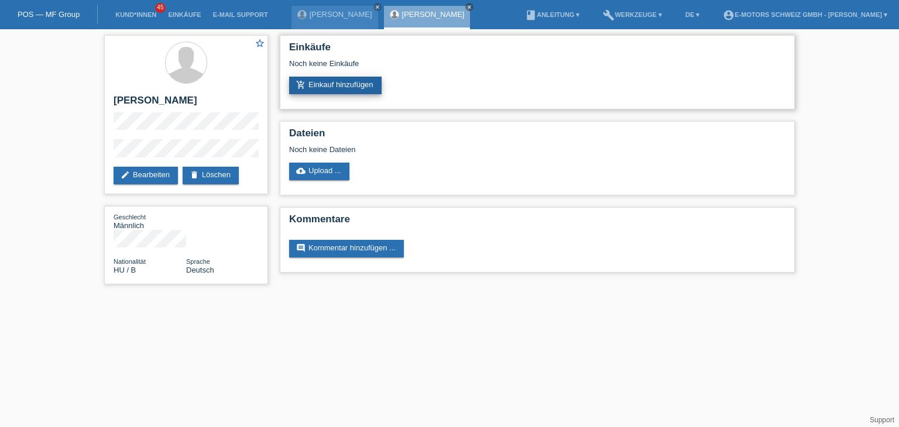
click at [347, 90] on link "add_shopping_cart Einkauf hinzufügen" at bounding box center [335, 86] width 92 height 18
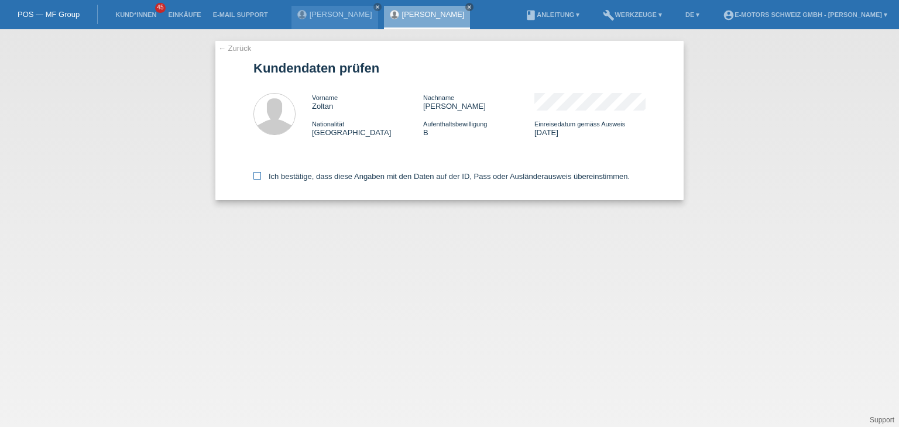
click at [251, 179] on div "← Zurück Kundendaten prüfen Vorname [PERSON_NAME] Nachname [PERSON_NAME] Nation…" at bounding box center [449, 120] width 468 height 159
click at [258, 179] on icon at bounding box center [257, 176] width 8 height 8
click at [258, 179] on input "Ich bestätige, dass diese Angaben mit den Daten auf der ID, Pass oder Ausländer…" at bounding box center [257, 176] width 8 height 8
checkbox input "true"
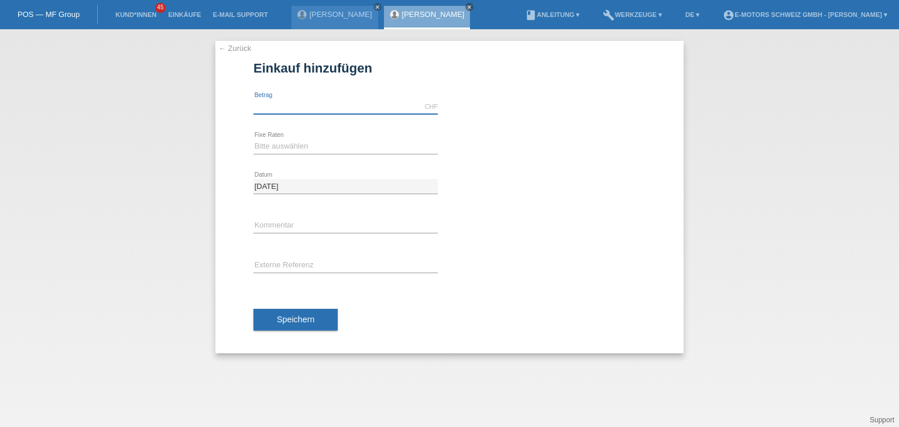
click at [269, 102] on input "text" at bounding box center [345, 107] width 184 height 15
type input "5000.00"
click at [272, 146] on select "Bitte auswählen 12 Raten 24 Raten 36 Raten 48 Raten" at bounding box center [345, 146] width 184 height 14
select select "214"
click at [253, 139] on select "Bitte auswählen 12 Raten 24 Raten 36 Raten 48 Raten" at bounding box center [345, 146] width 184 height 14
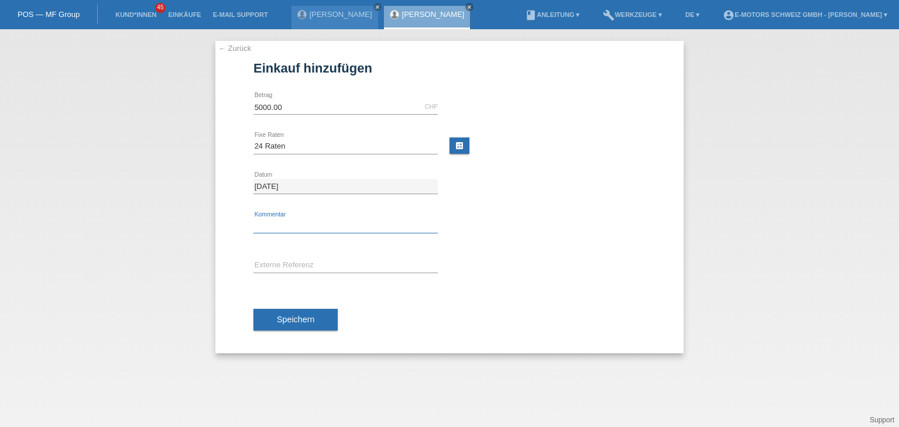
click at [286, 220] on input "text" at bounding box center [345, 226] width 184 height 15
type input "Philippe"
drag, startPoint x: 251, startPoint y: 304, endPoint x: 281, endPoint y: 321, distance: 34.9
click at [252, 307] on div "← Zurück Einkauf hinzufügen Verfügbarer Betrag: 5000.00 CHF error Betrag" at bounding box center [449, 197] width 468 height 313
click at [286, 324] on button "Speichern" at bounding box center [295, 320] width 84 height 22
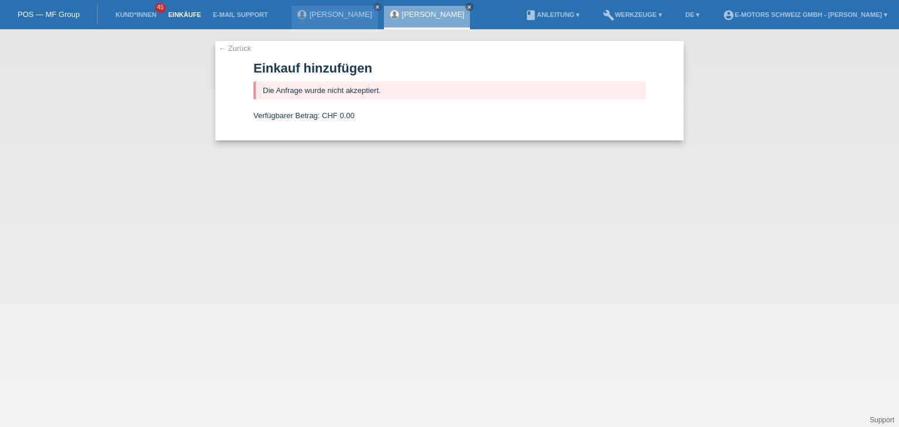
click at [172, 13] on link "Einkäufe" at bounding box center [184, 14] width 44 height 7
